Goal: Information Seeking & Learning: Learn about a topic

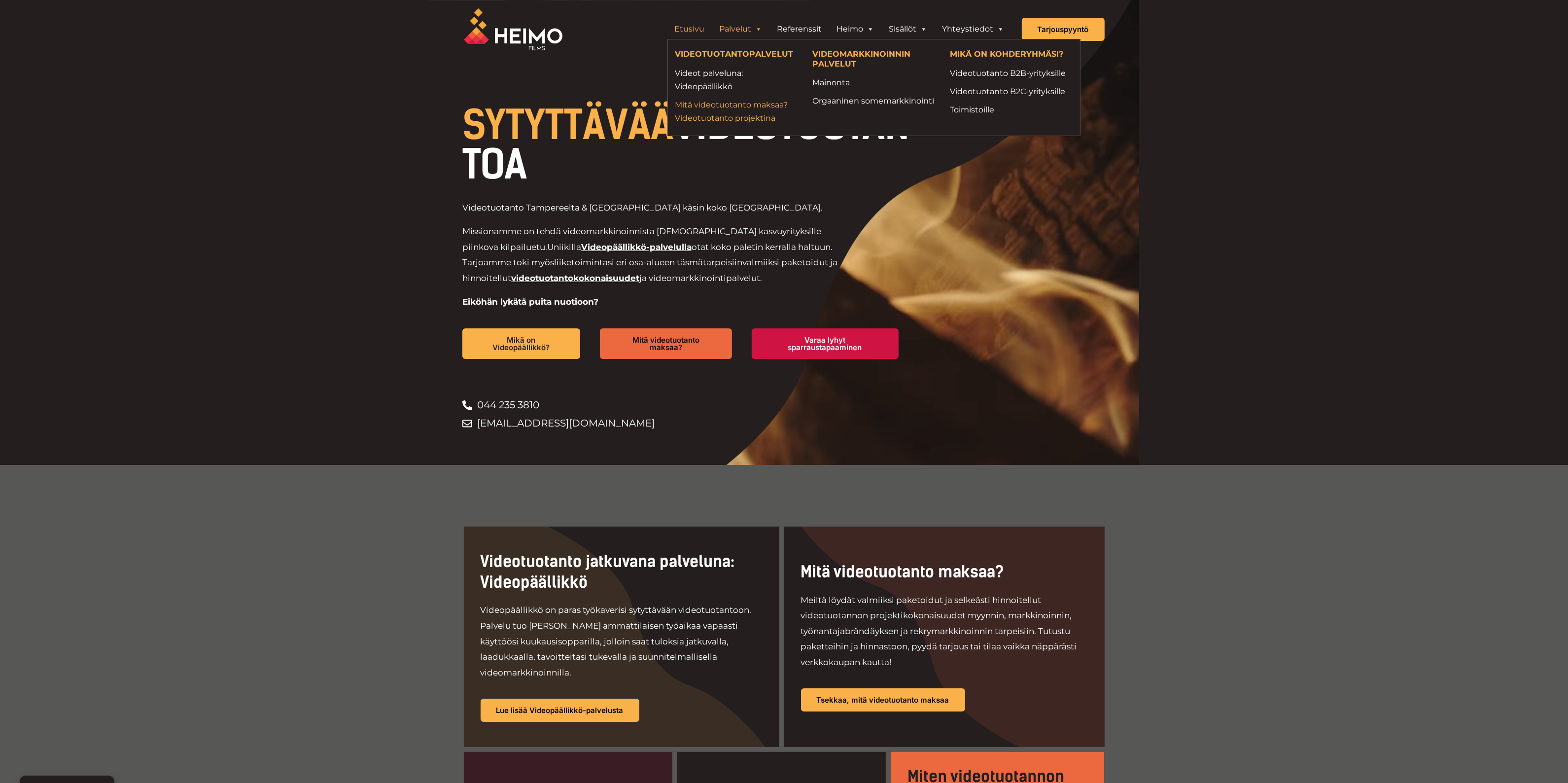
click at [718, 111] on link "Mitä videotuotanto maksaa? Videotuotanto projektina" at bounding box center [737, 111] width 123 height 27
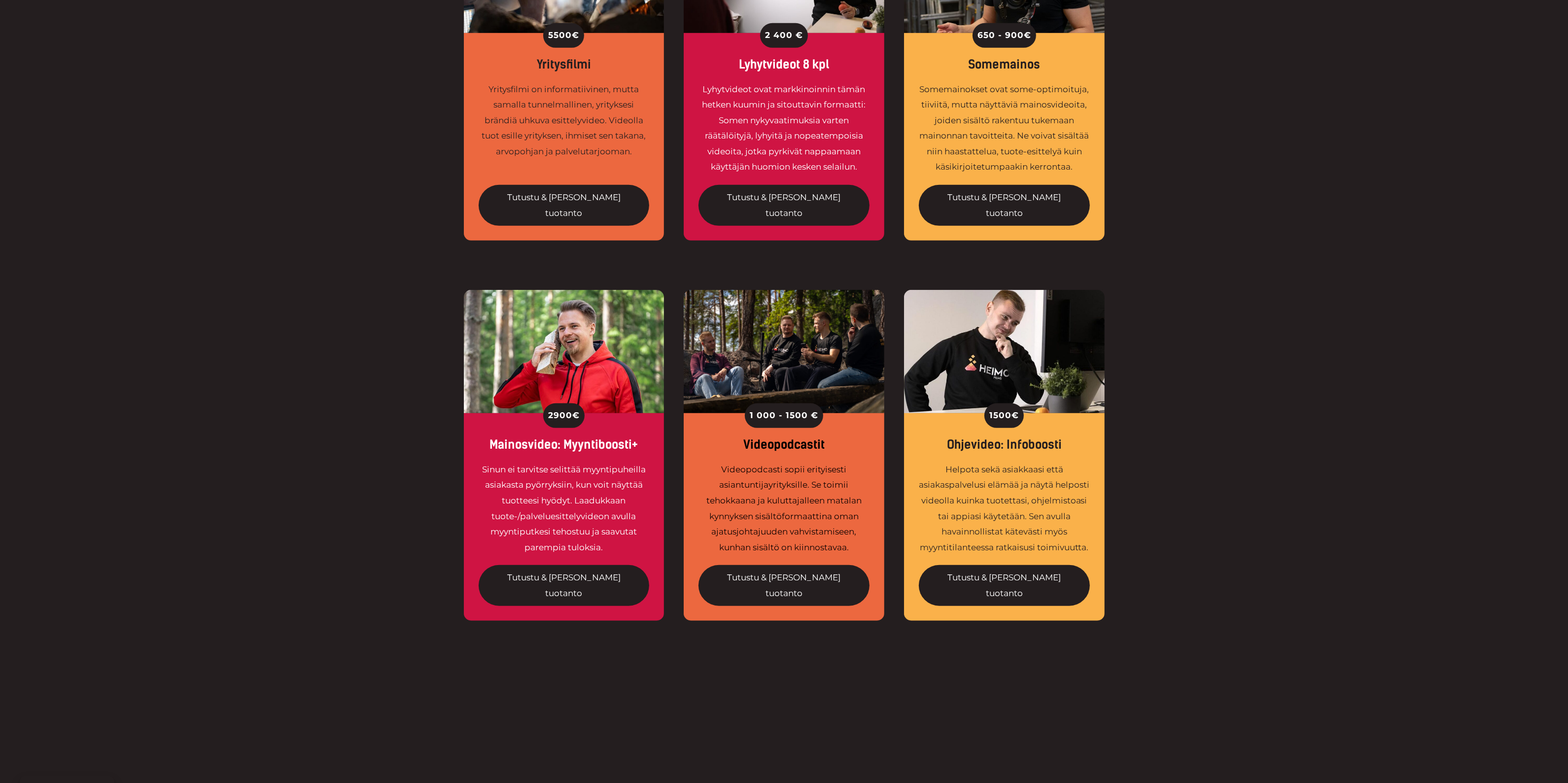
scroll to position [924, 0]
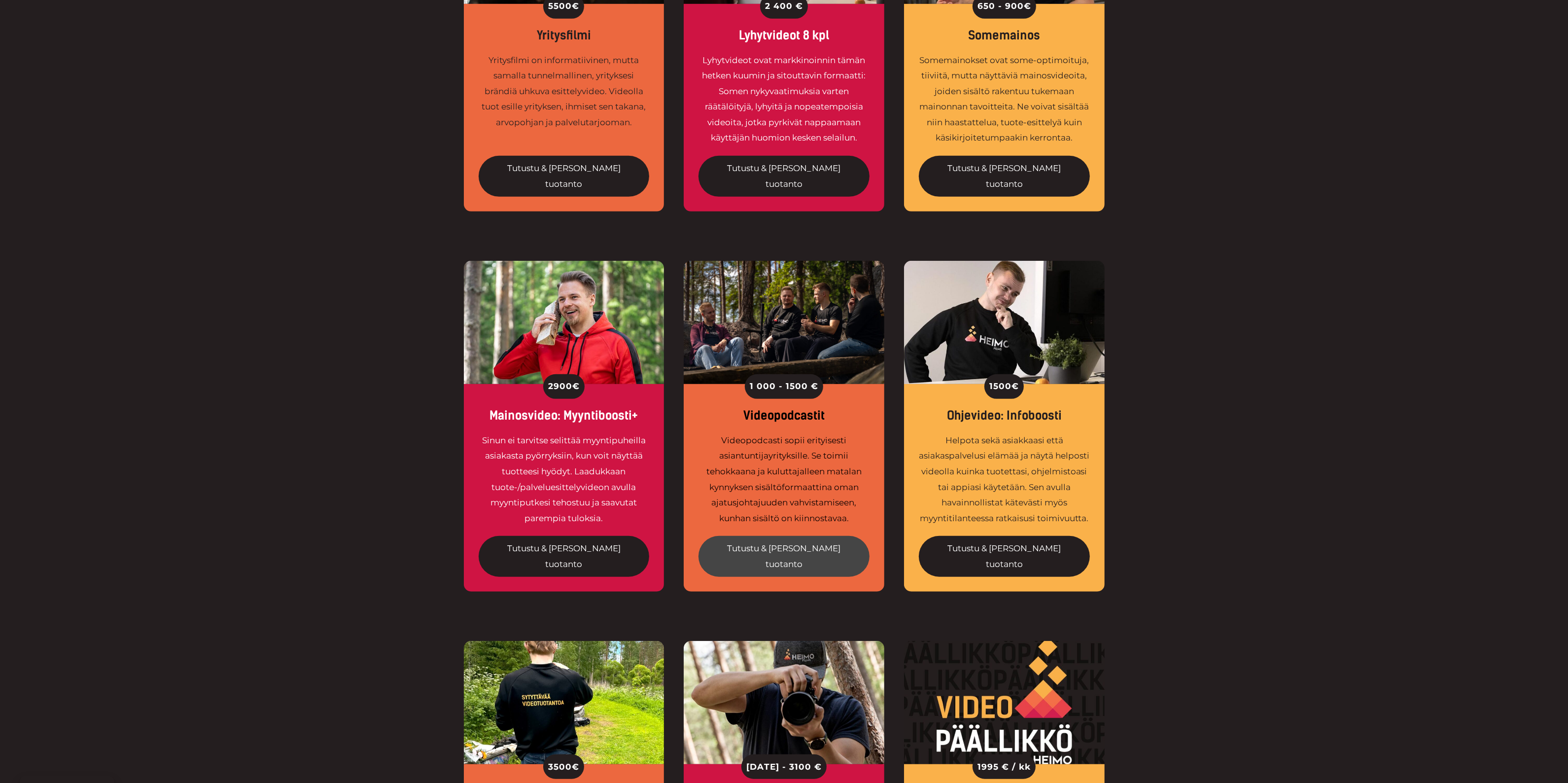
click at [779, 536] on link "Tutustu & tilaa tuotanto" at bounding box center [783, 556] width 171 height 41
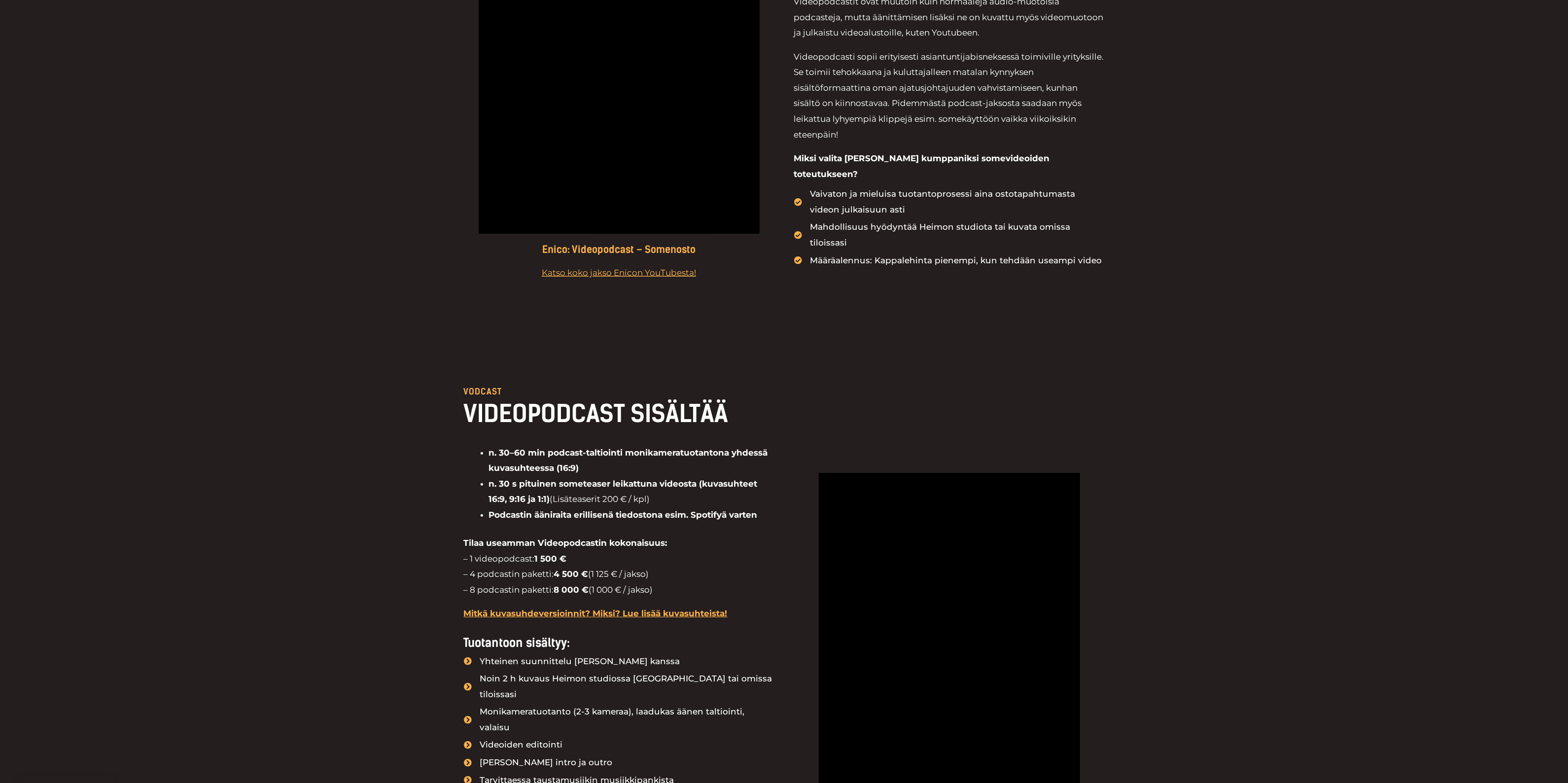
scroll to position [740, 0]
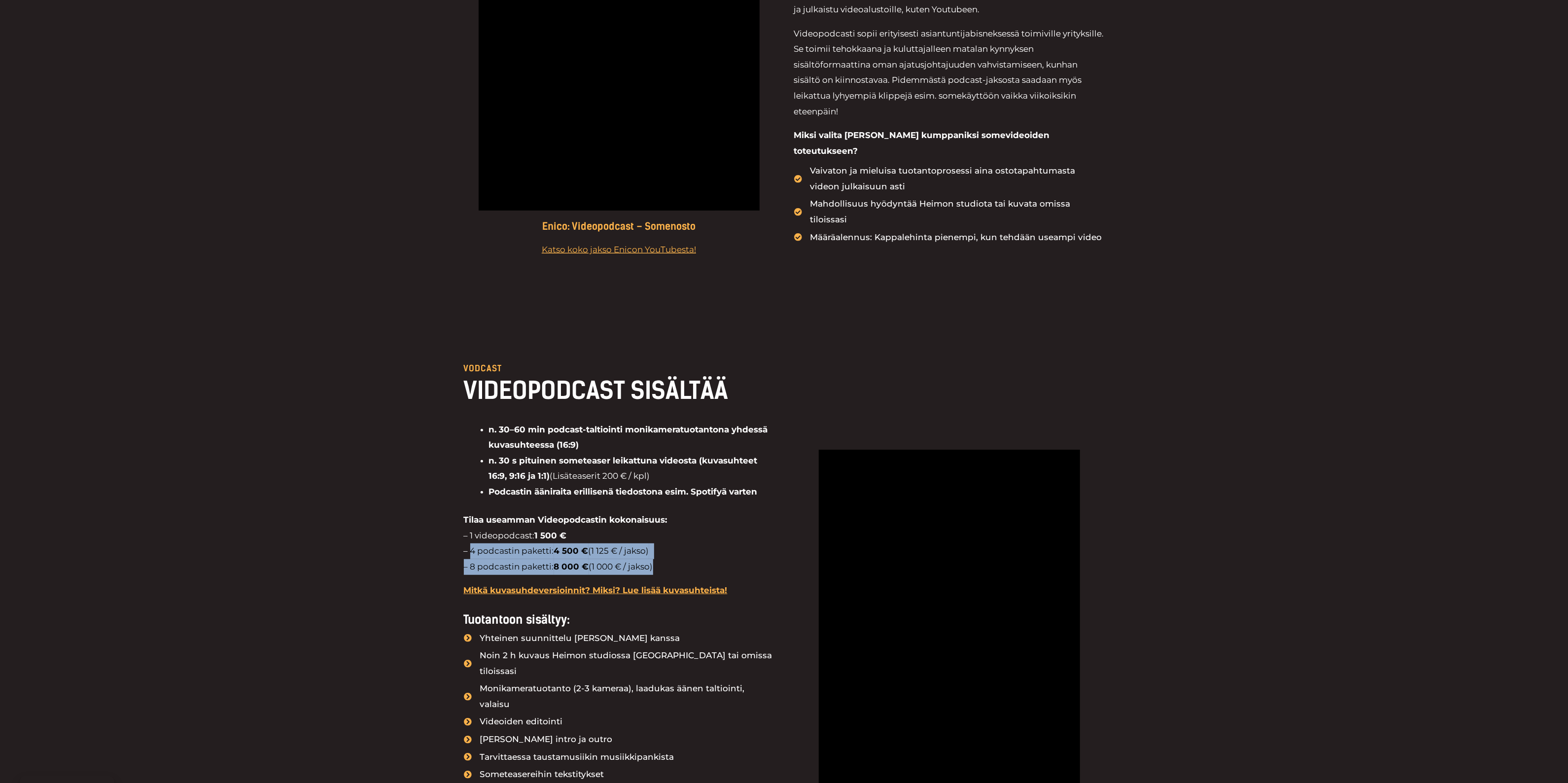
drag, startPoint x: 671, startPoint y: 564, endPoint x: 471, endPoint y: 555, distance: 200.2
click at [471, 555] on p "Tilaa useamman Videopodcastin kokonaisuus: – 1 videopodcast: 1 500 € – 4 podcas…" at bounding box center [619, 543] width 310 height 62
click at [468, 549] on p "Tilaa useamman Videopodcastin kokonaisuus: – 1 videopodcast: 1 500 € – 4 podcas…" at bounding box center [619, 543] width 310 height 62
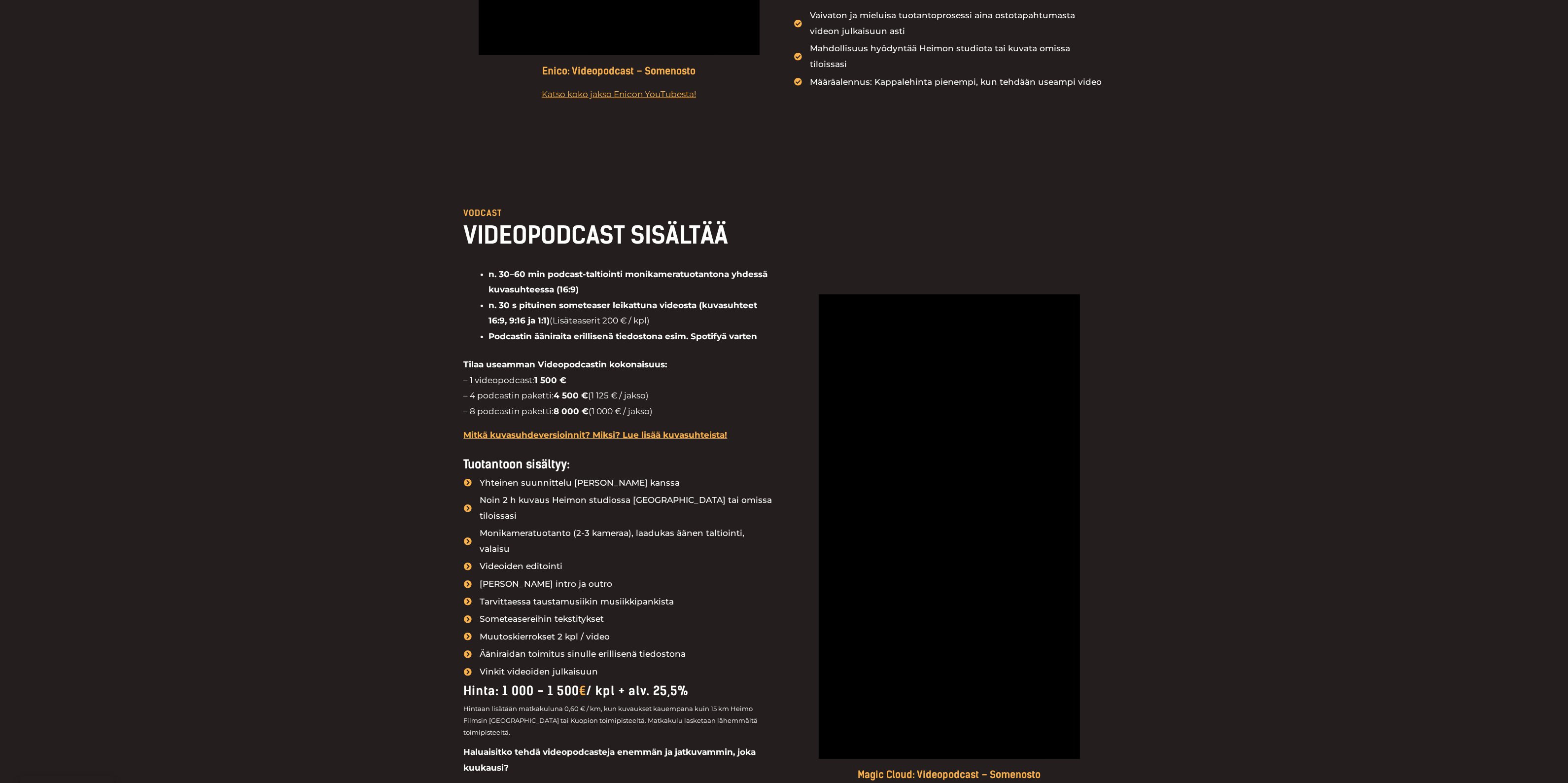
scroll to position [924, 0]
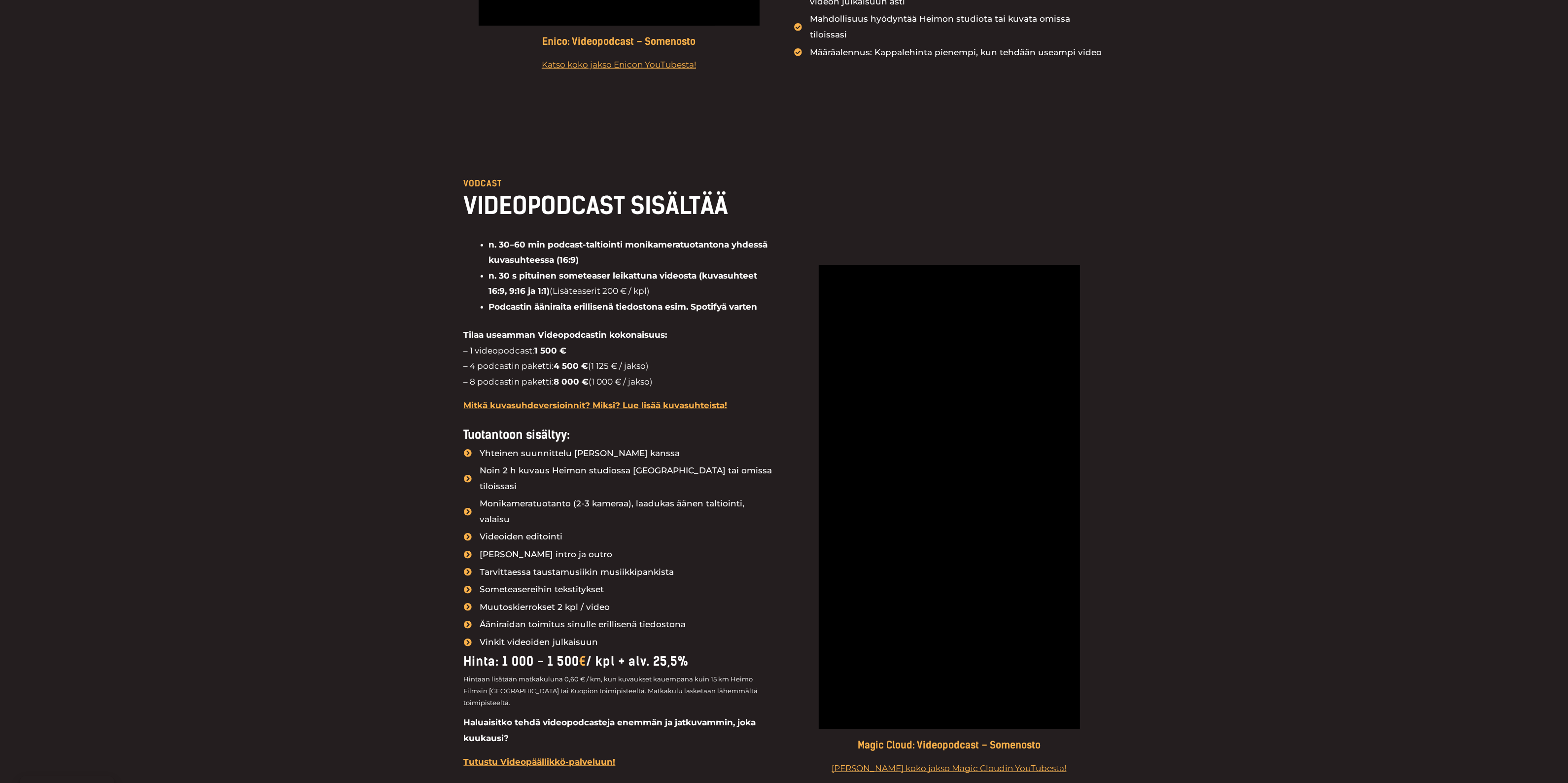
drag, startPoint x: 1444, startPoint y: 483, endPoint x: 1491, endPoint y: 398, distance: 97.1
click at [1490, 398] on div "VODCAST VIDEOPODCAST SISÄLTÄÄ n. 30–60 min podcast-taltiointi monikameratuotant…" at bounding box center [784, 525] width 1568 height 790
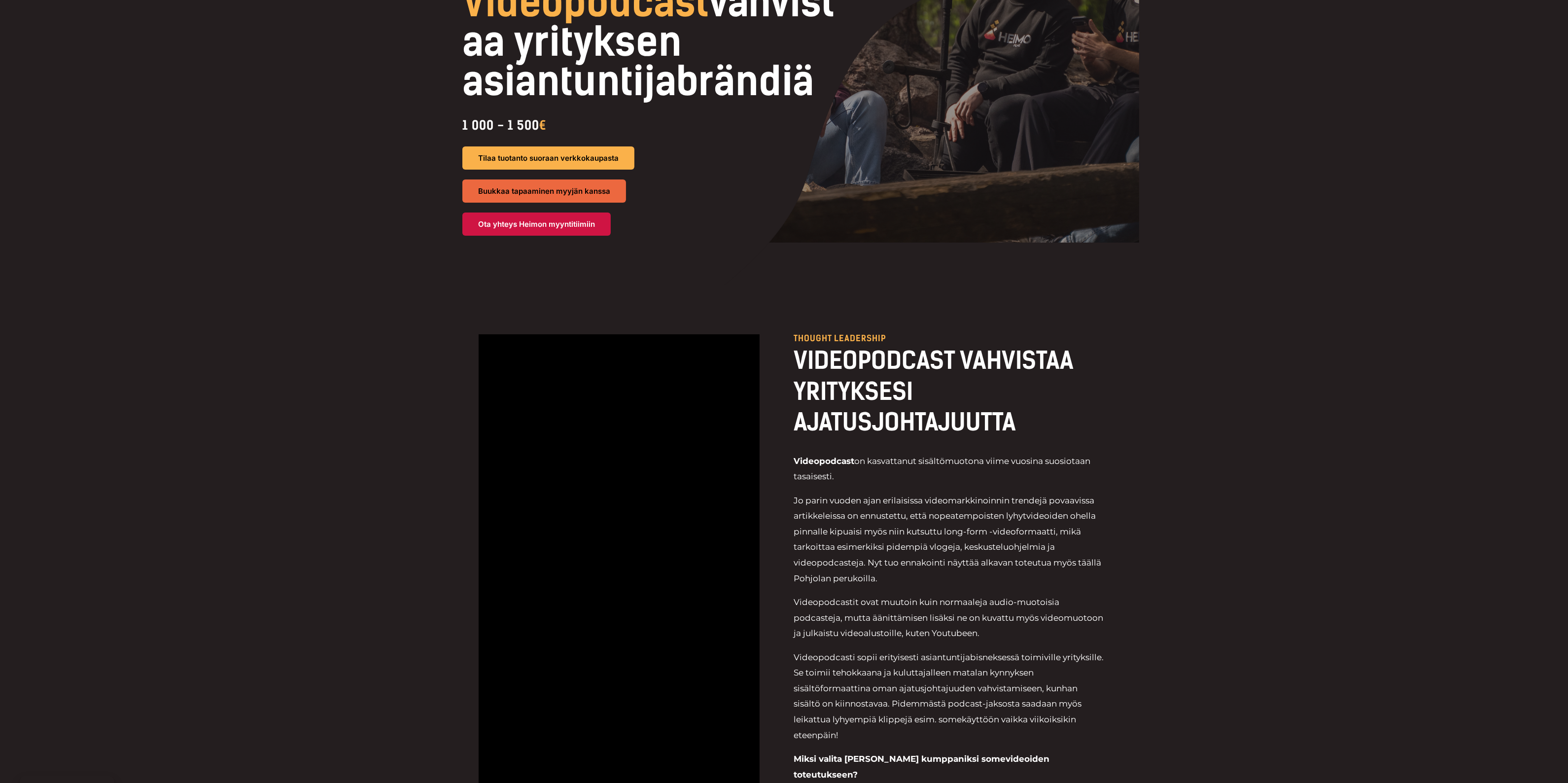
scroll to position [0, 0]
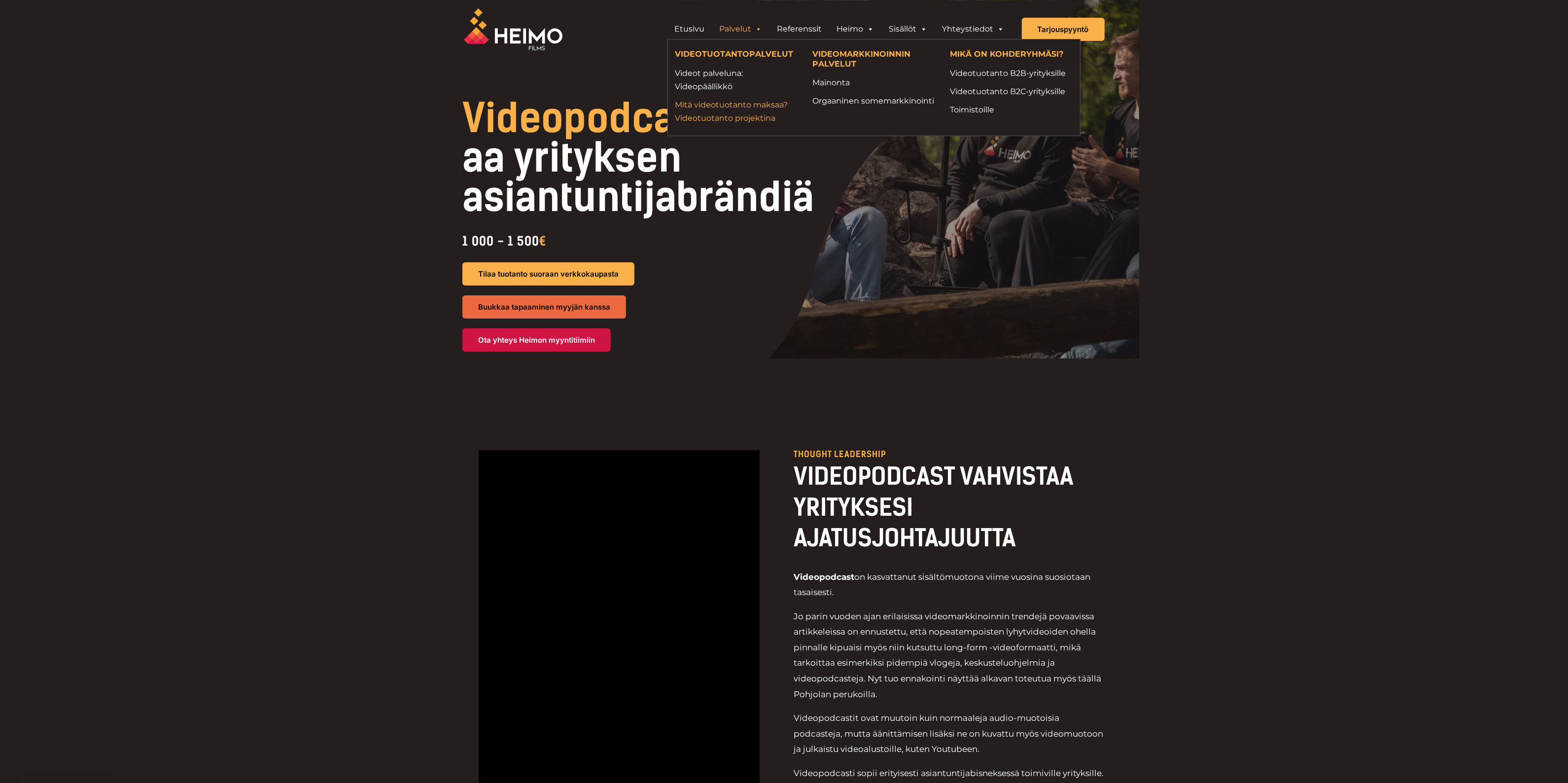
click at [712, 115] on link "Mitä videotuotanto maksaa? Videotuotanto projektina" at bounding box center [737, 111] width 123 height 27
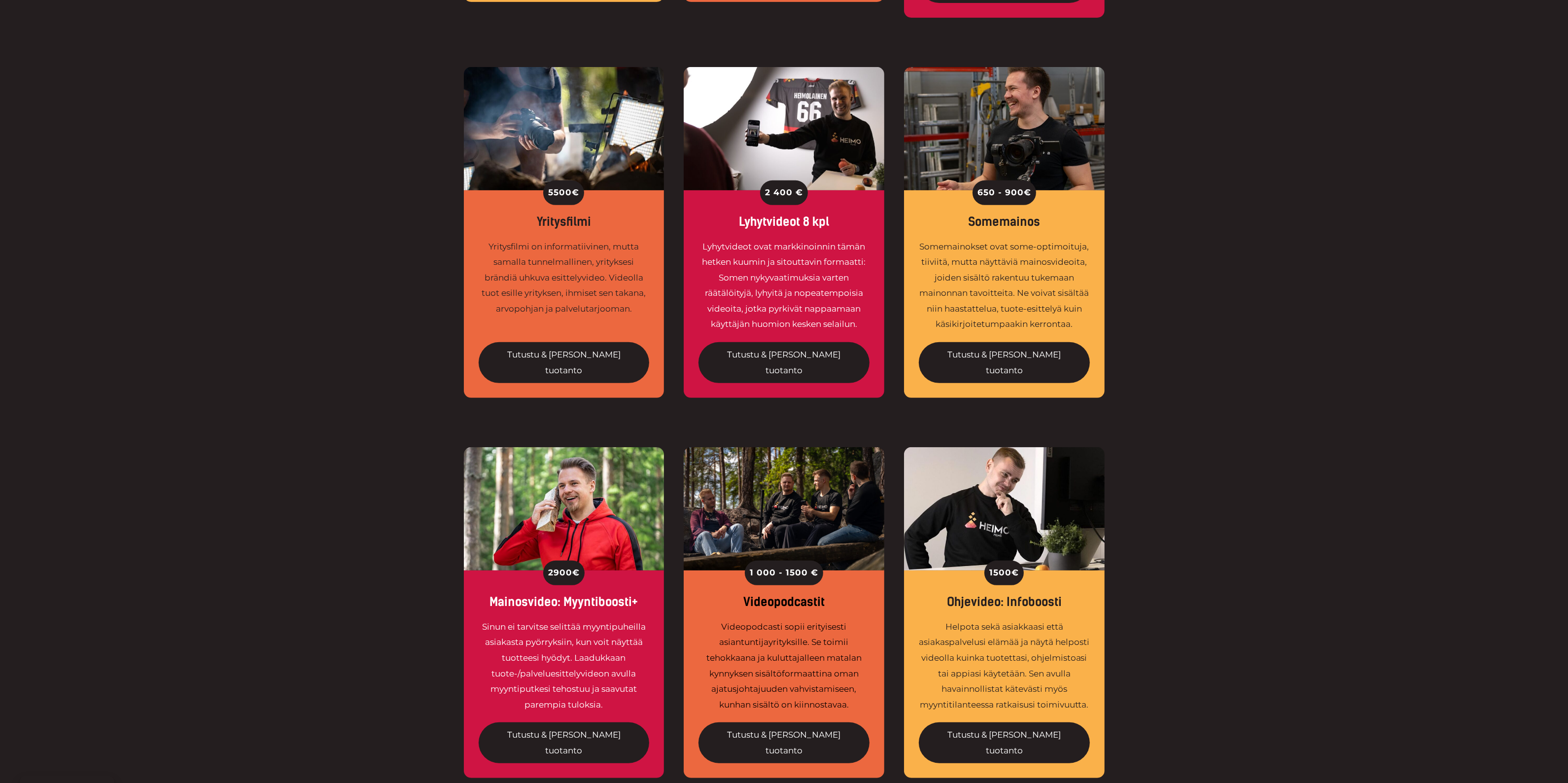
scroll to position [740, 0]
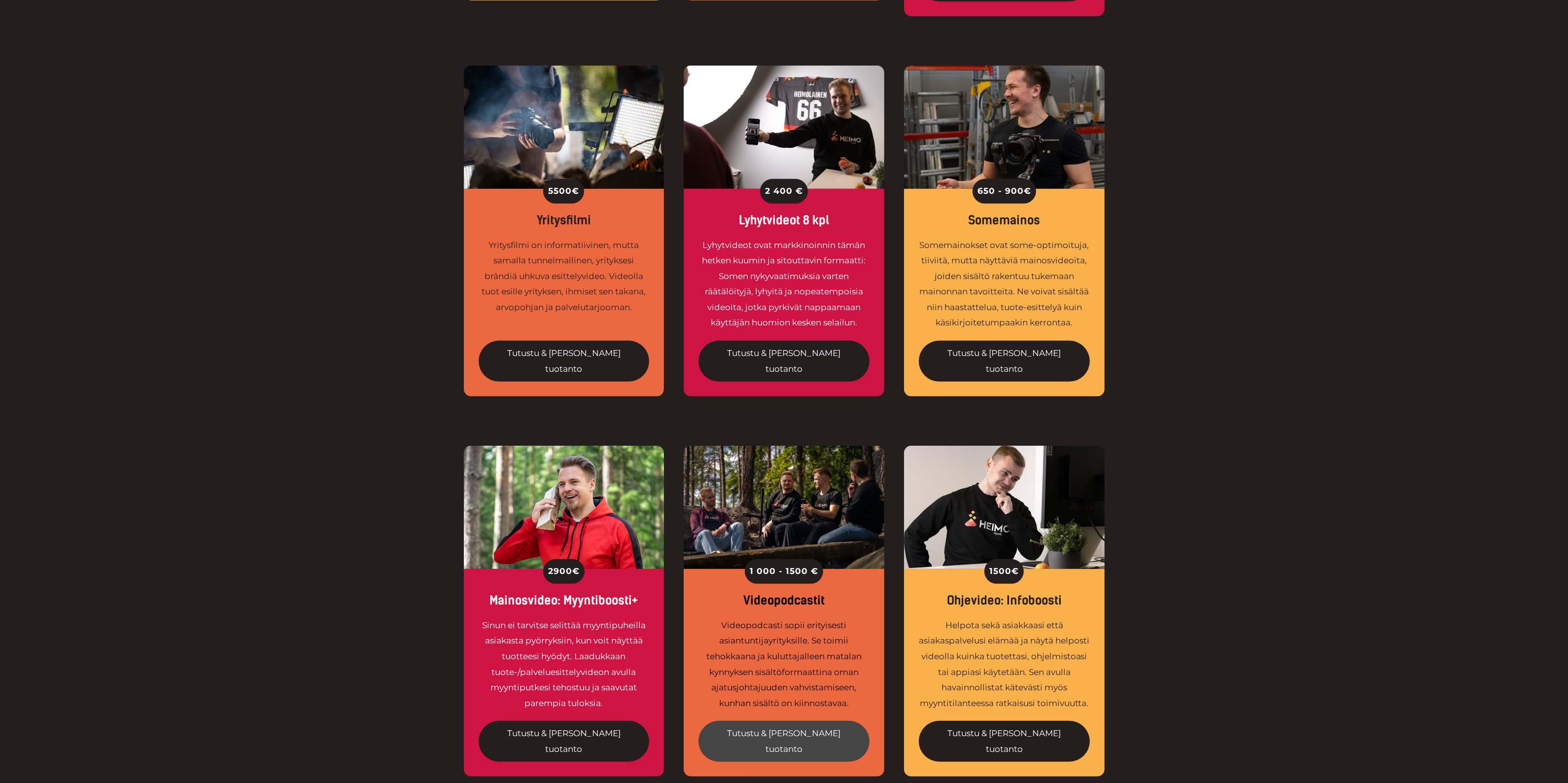
click at [810, 721] on link "Tutustu & [PERSON_NAME] tuotanto" at bounding box center [783, 741] width 171 height 41
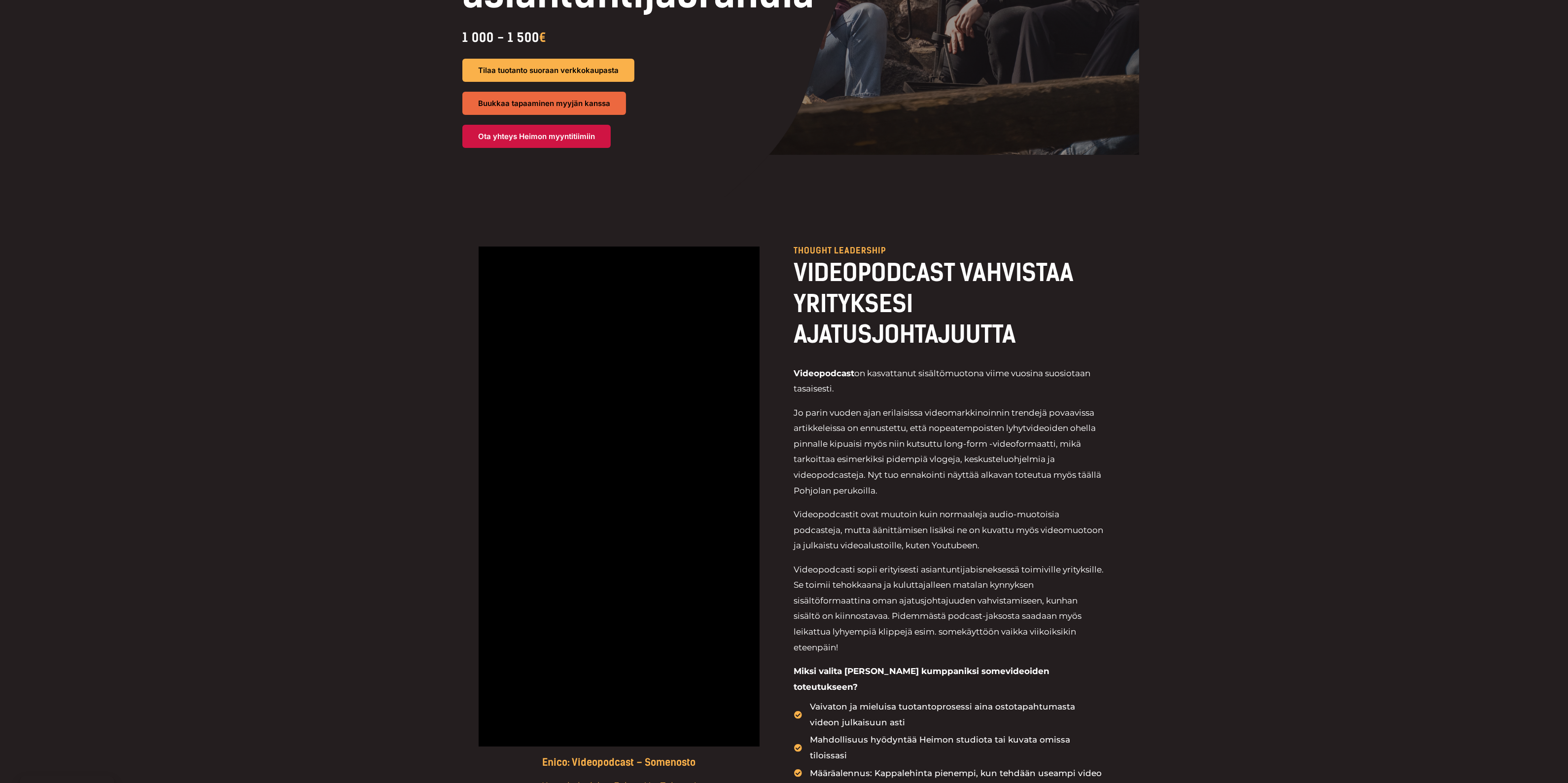
scroll to position [61, 0]
